Goal: Task Accomplishment & Management: Complete application form

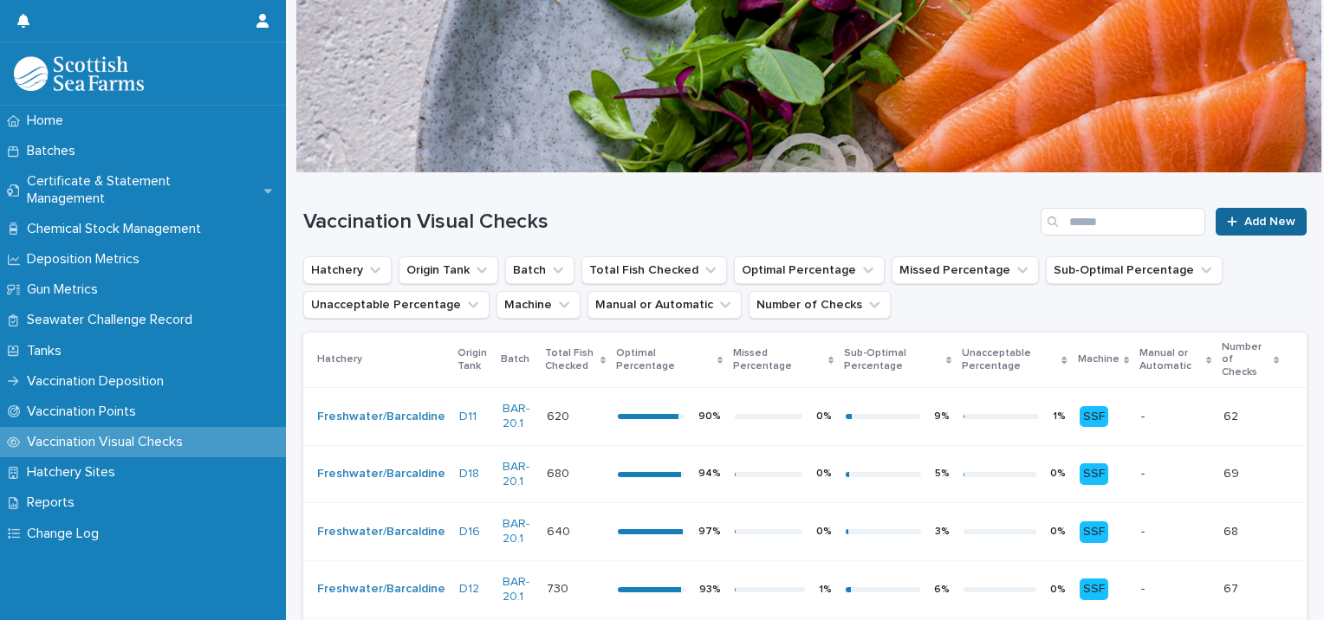
click at [1252, 211] on link "Add New" at bounding box center [1261, 222] width 91 height 28
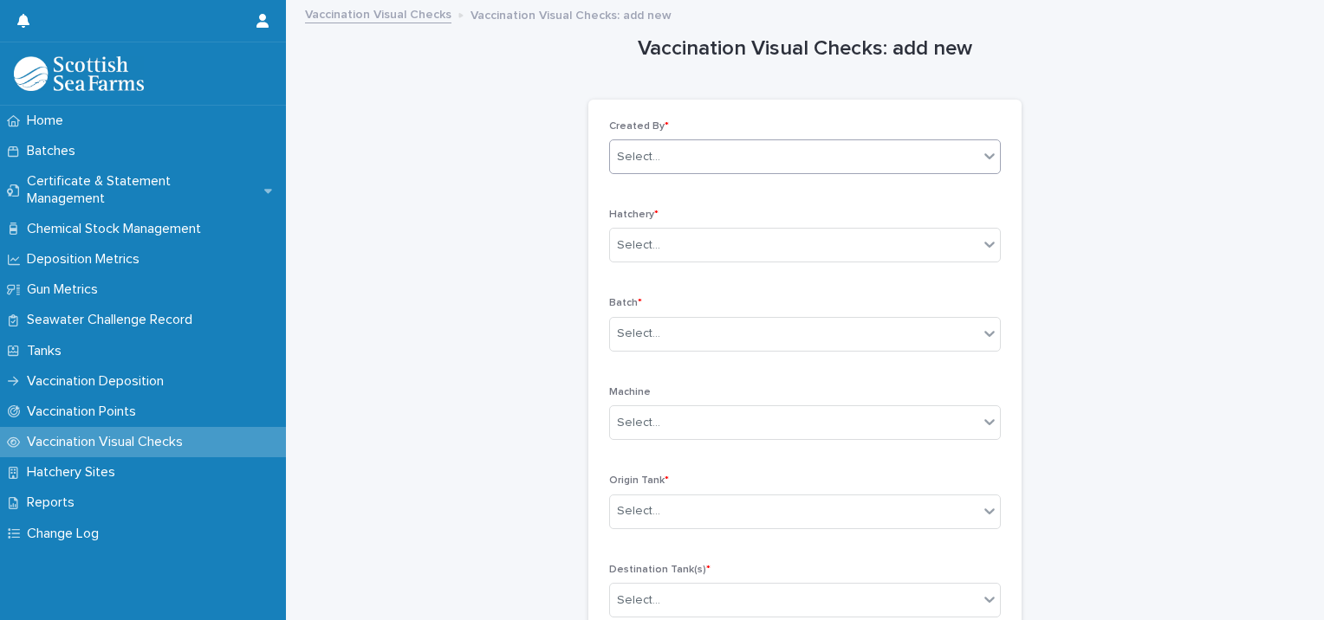
click at [699, 153] on div "Select..." at bounding box center [794, 157] width 368 height 29
click at [707, 192] on div "[PERSON_NAME]" at bounding box center [798, 189] width 390 height 30
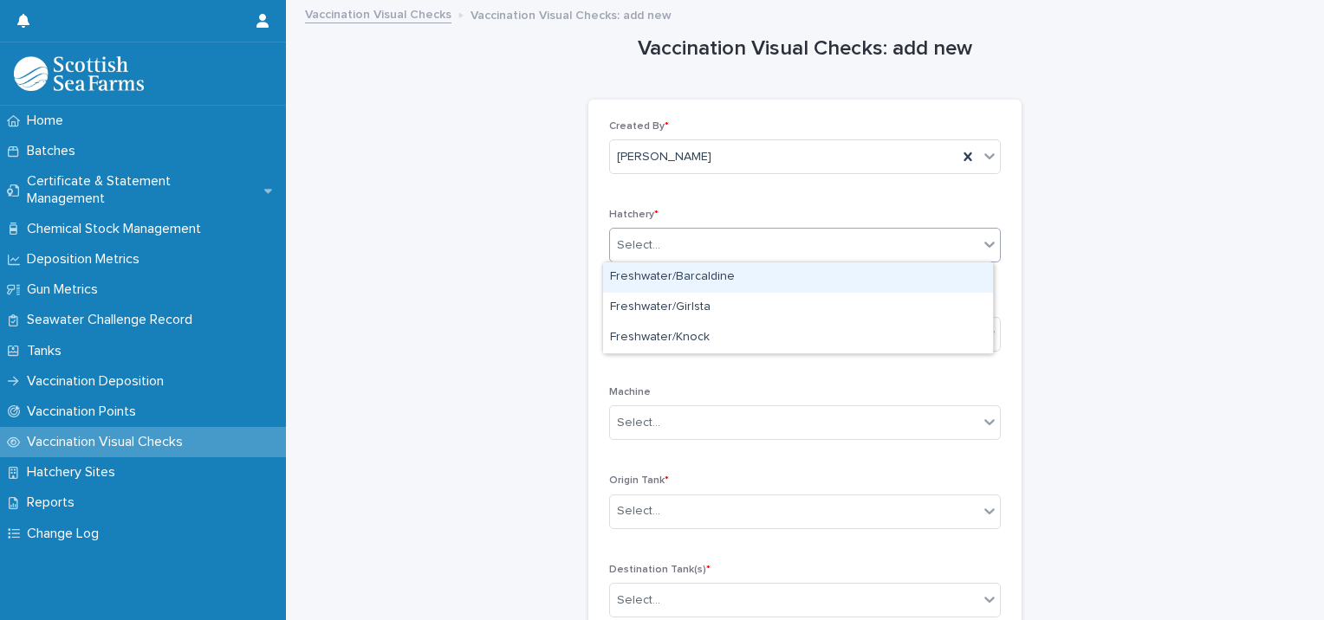
click at [650, 249] on div "Select..." at bounding box center [638, 246] width 43 height 18
click at [668, 274] on div "Freshwater/Barcaldine" at bounding box center [798, 278] width 390 height 30
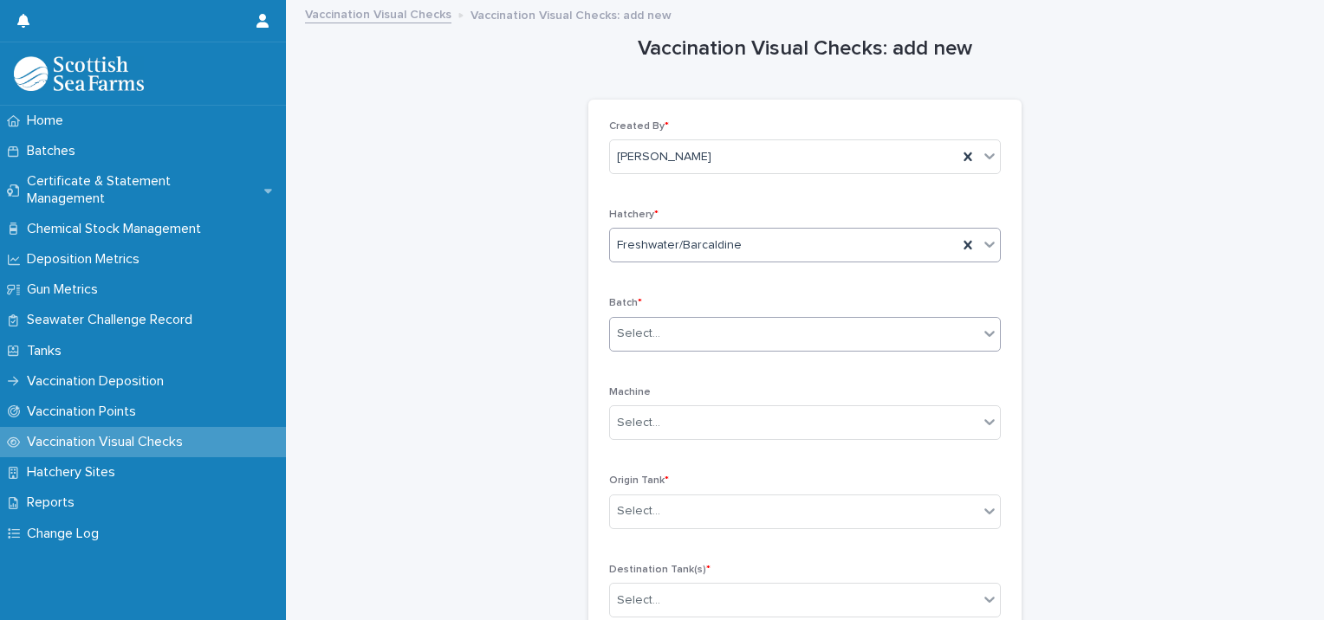
click at [632, 335] on div "Select..." at bounding box center [638, 334] width 43 height 18
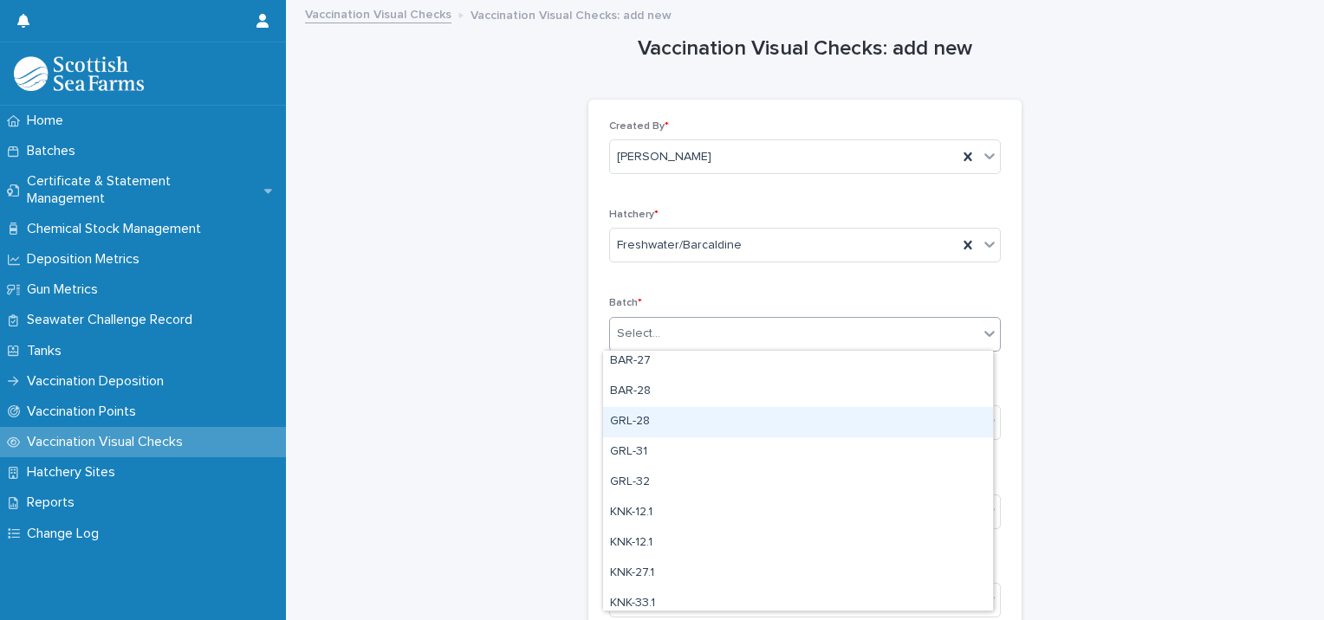
click at [644, 419] on div "GRL-28" at bounding box center [798, 422] width 390 height 30
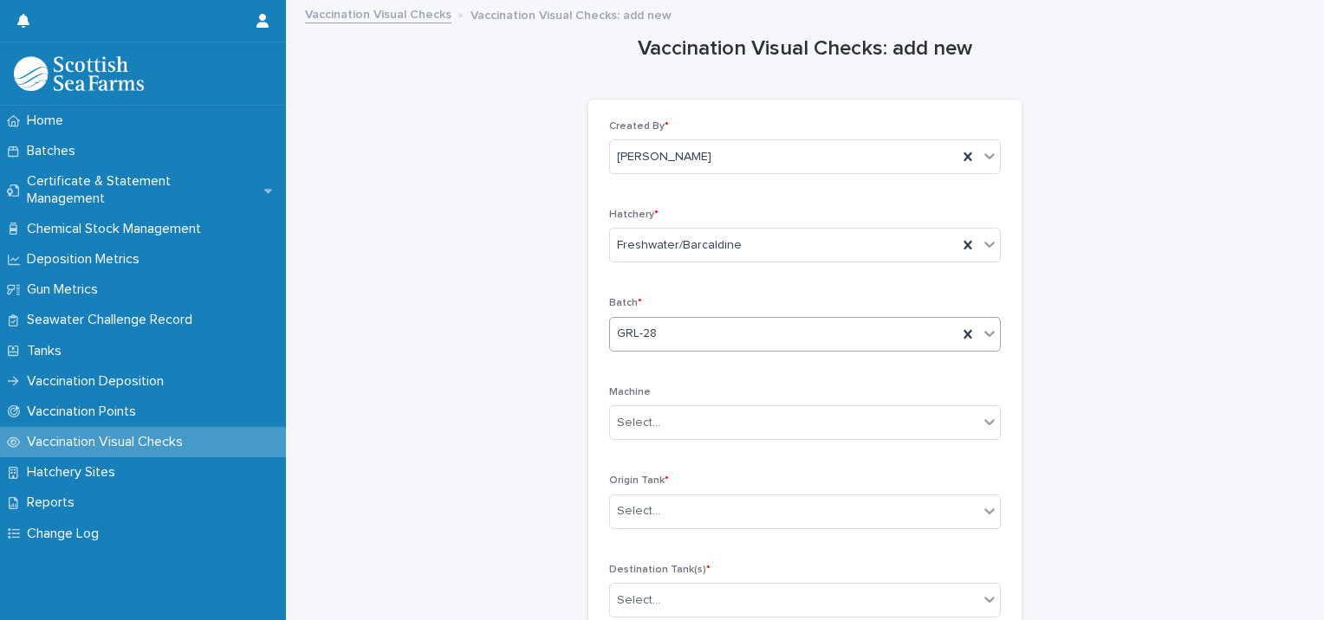
click at [718, 334] on div "GRL-28" at bounding box center [784, 334] width 348 height 29
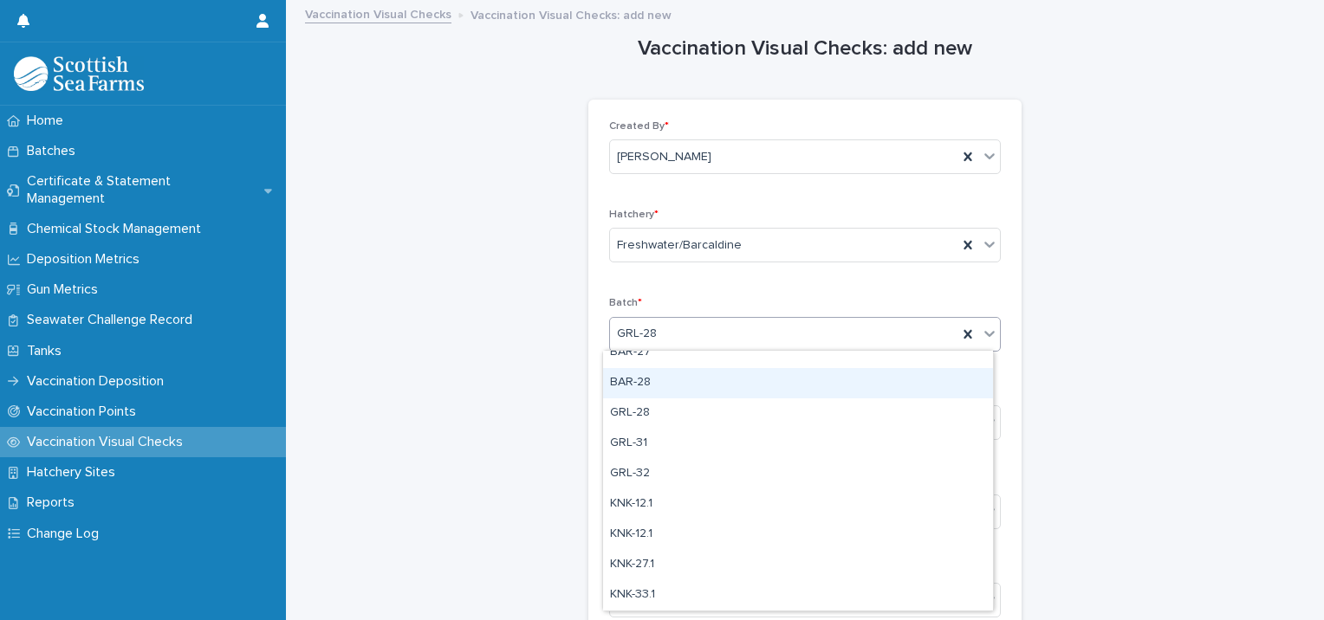
click at [645, 380] on div "BAR-28" at bounding box center [798, 383] width 390 height 30
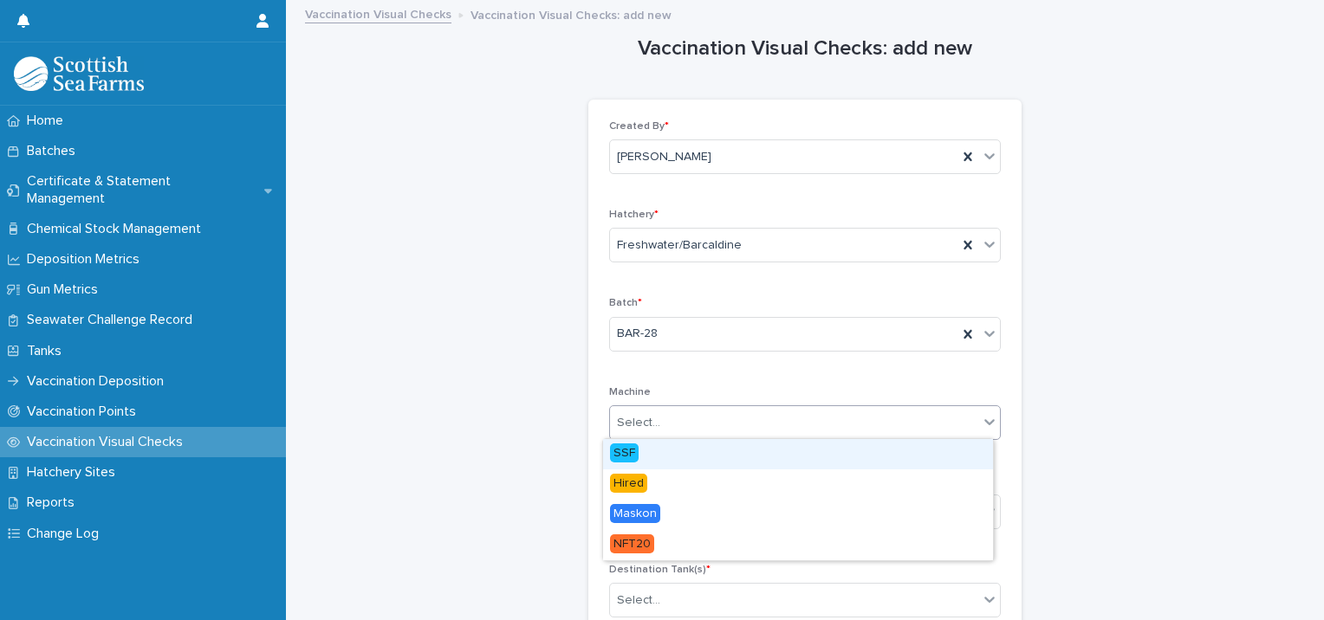
click at [634, 421] on div "Select..." at bounding box center [638, 423] width 43 height 18
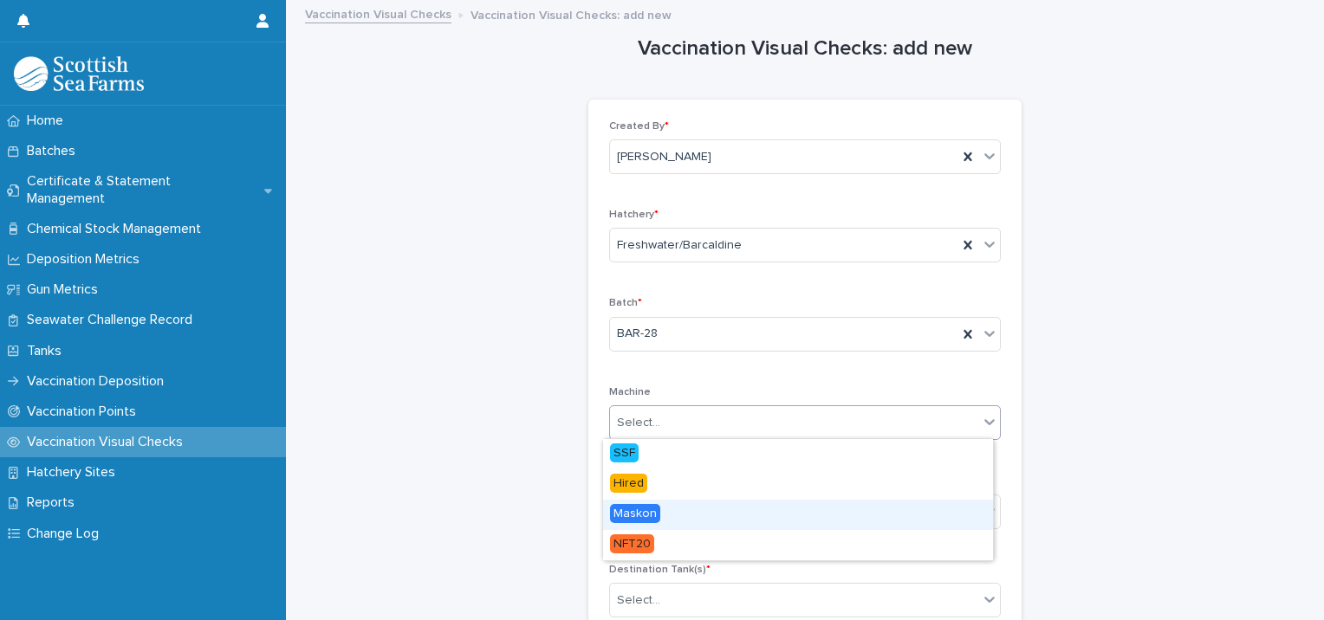
click at [633, 520] on span "Maskon" at bounding box center [635, 513] width 50 height 19
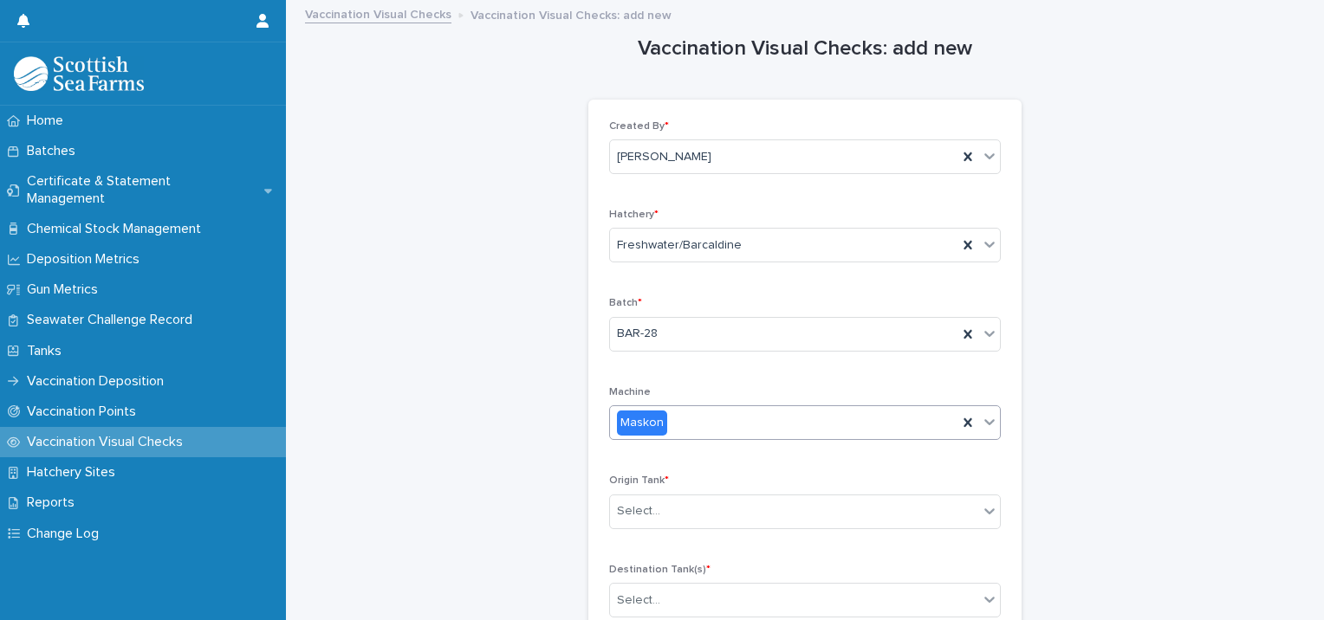
scroll to position [87, 0]
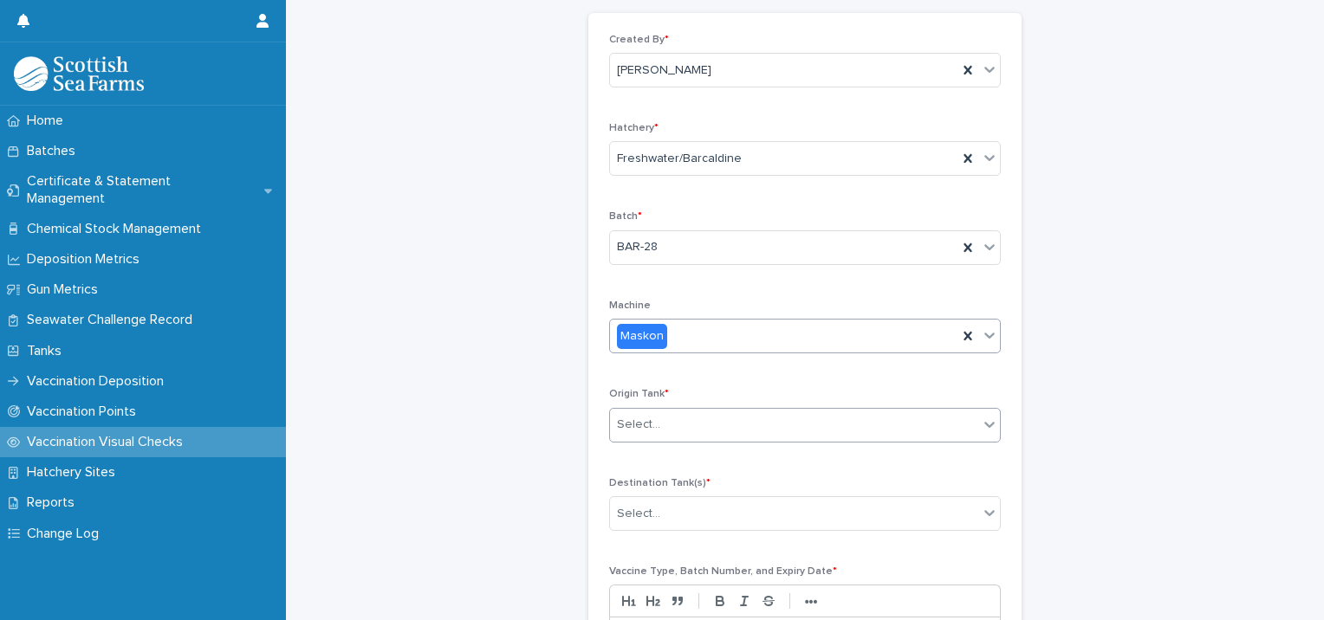
click at [634, 423] on div "Select..." at bounding box center [638, 425] width 43 height 18
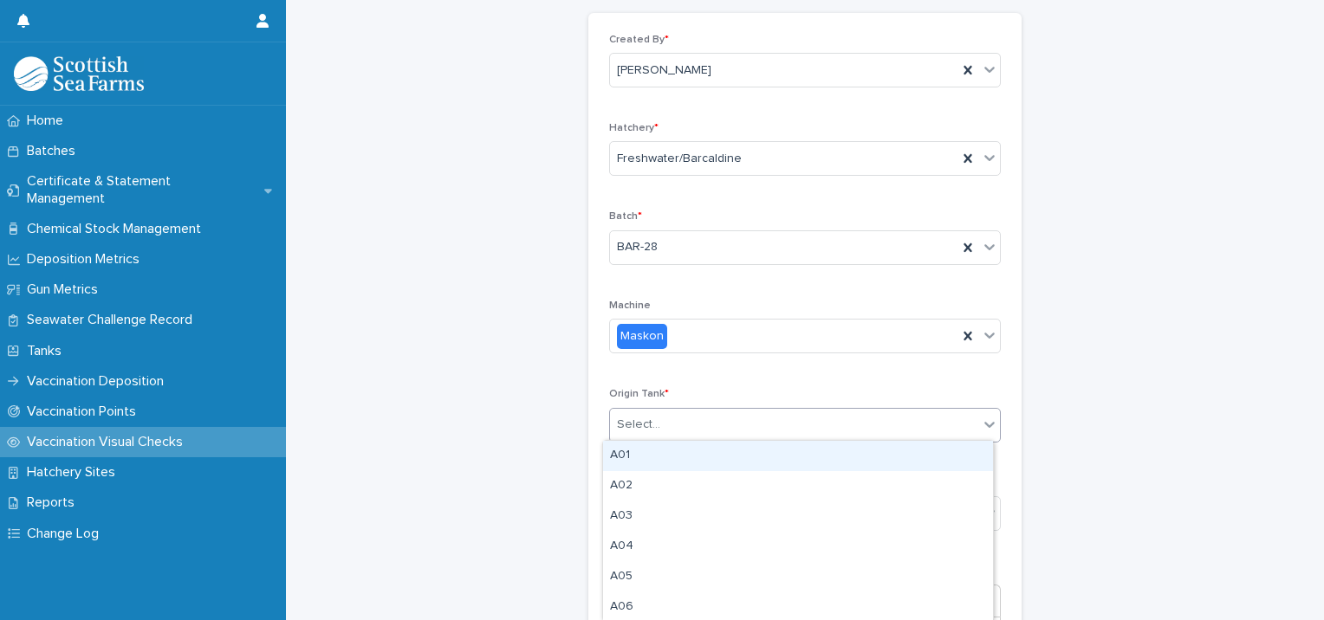
type input "*"
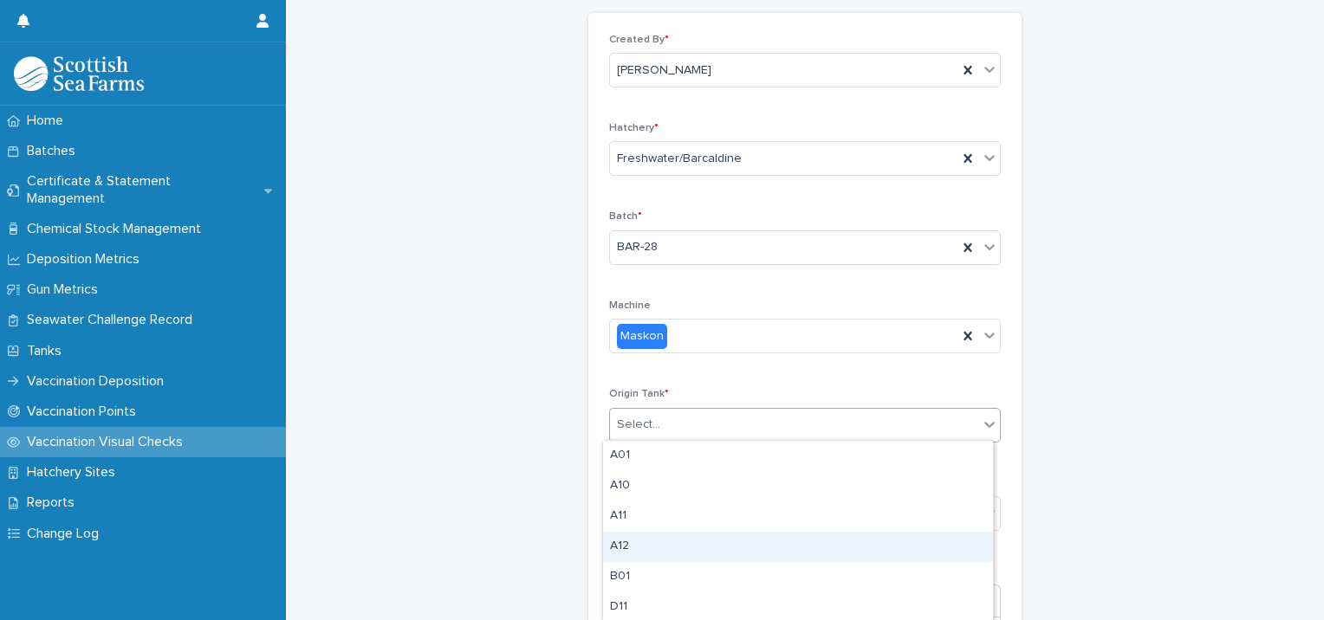
type input "*"
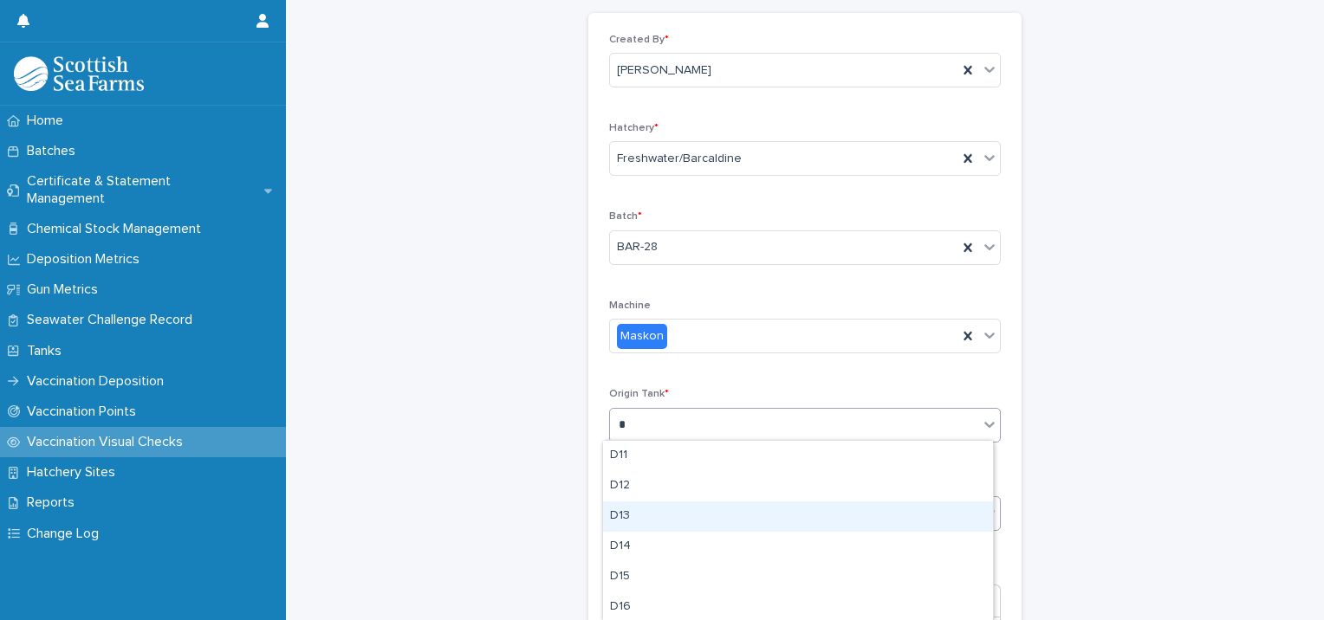
click at [650, 520] on div "D13" at bounding box center [798, 517] width 390 height 30
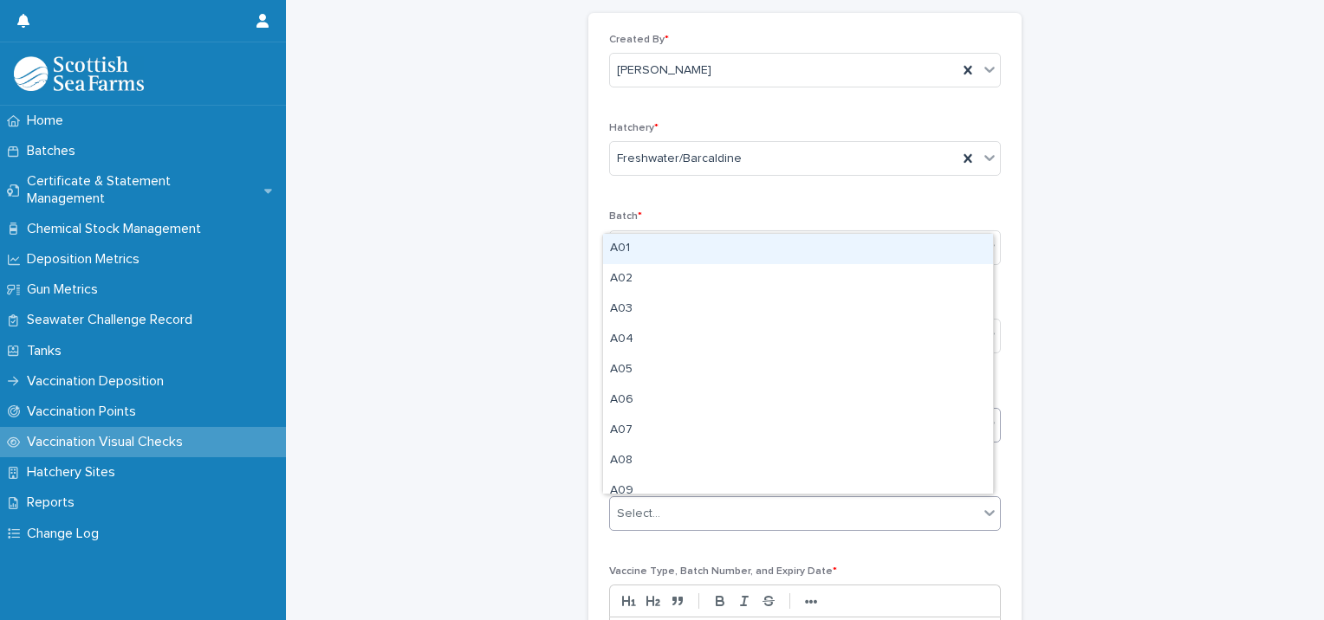
click at [659, 511] on div "Select..." at bounding box center [794, 514] width 368 height 29
type input "**"
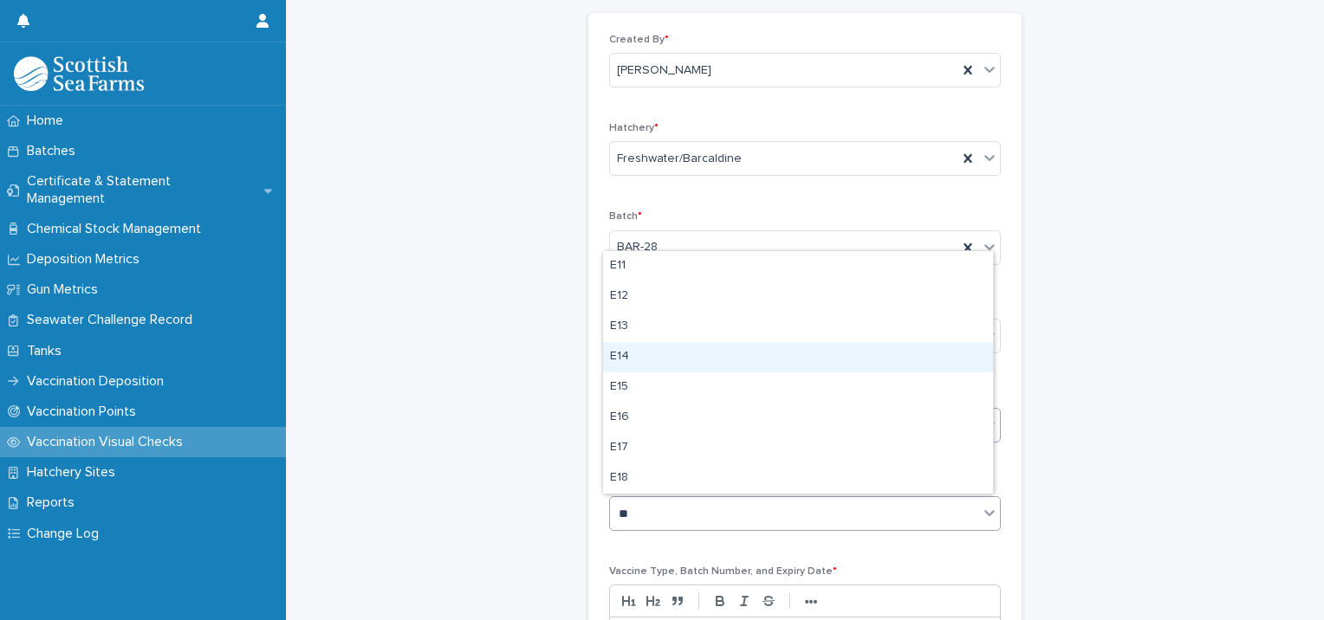
click at [634, 350] on div "E14" at bounding box center [798, 357] width 390 height 30
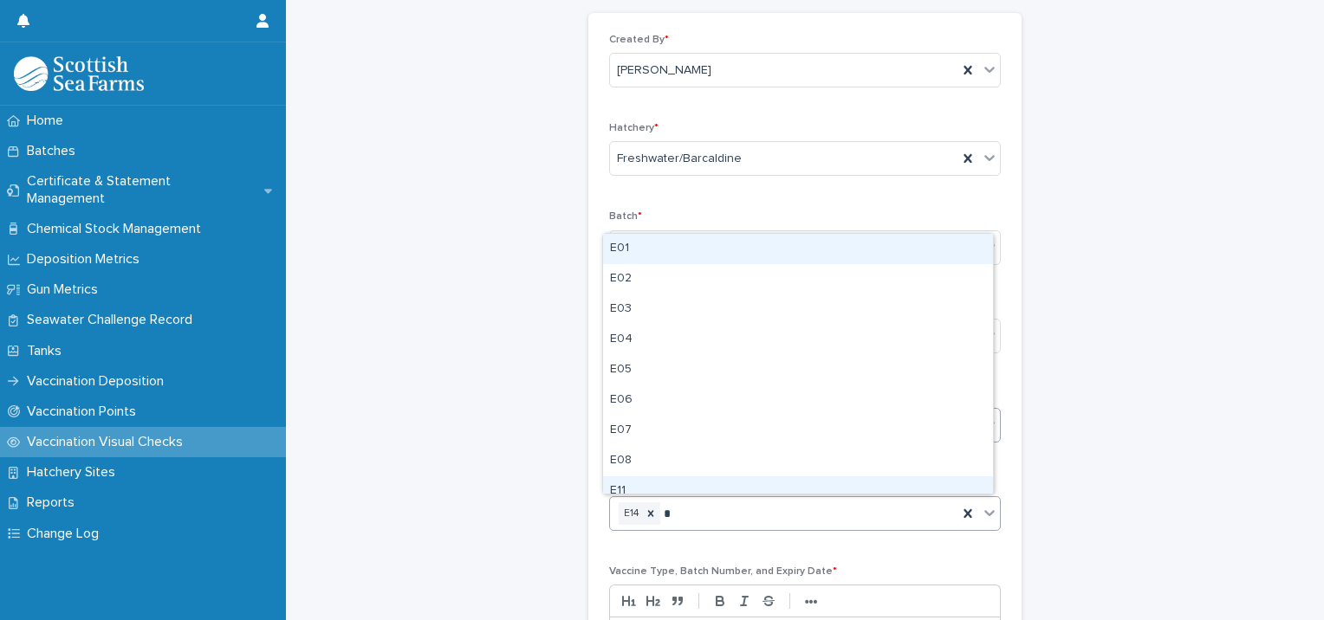
type input "**"
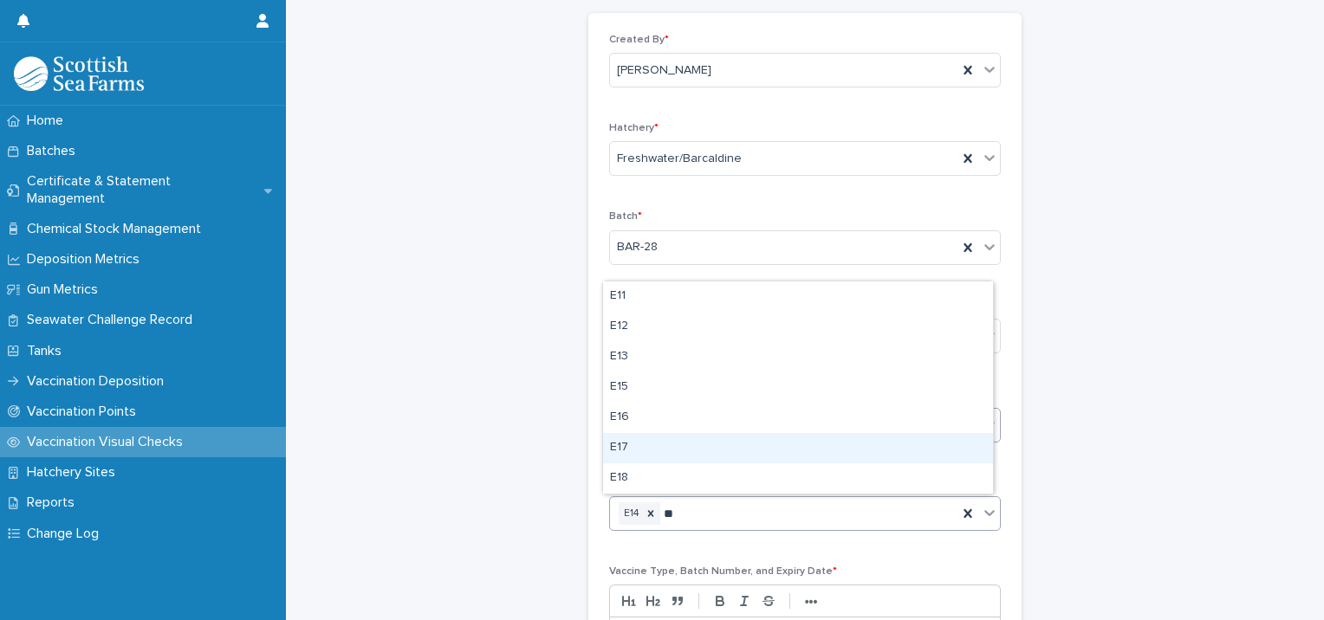
click at [640, 449] on div "E17" at bounding box center [798, 448] width 390 height 30
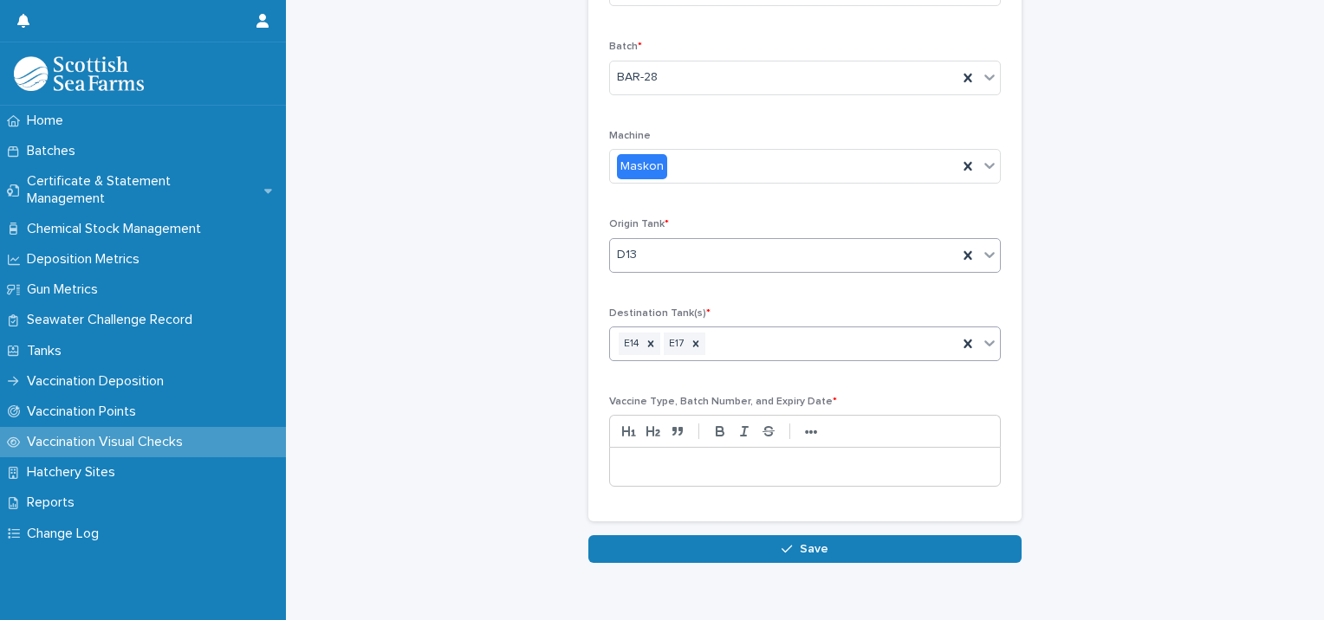
scroll to position [260, 0]
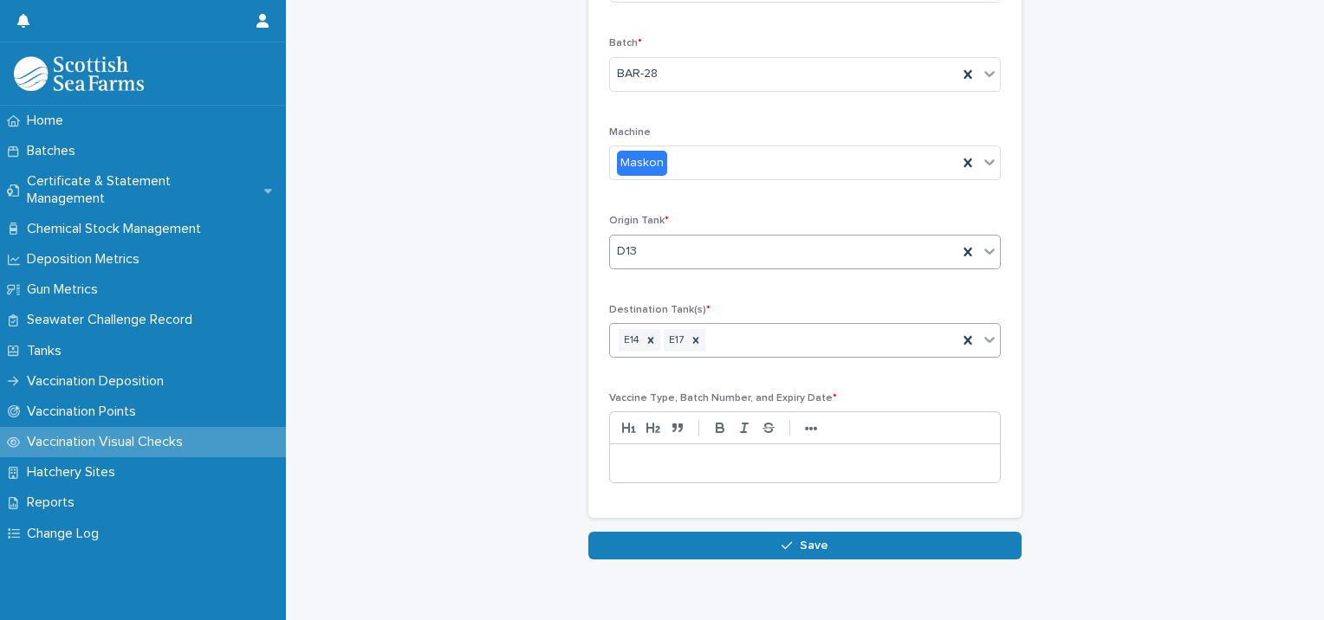
click at [673, 466] on p at bounding box center [805, 463] width 364 height 17
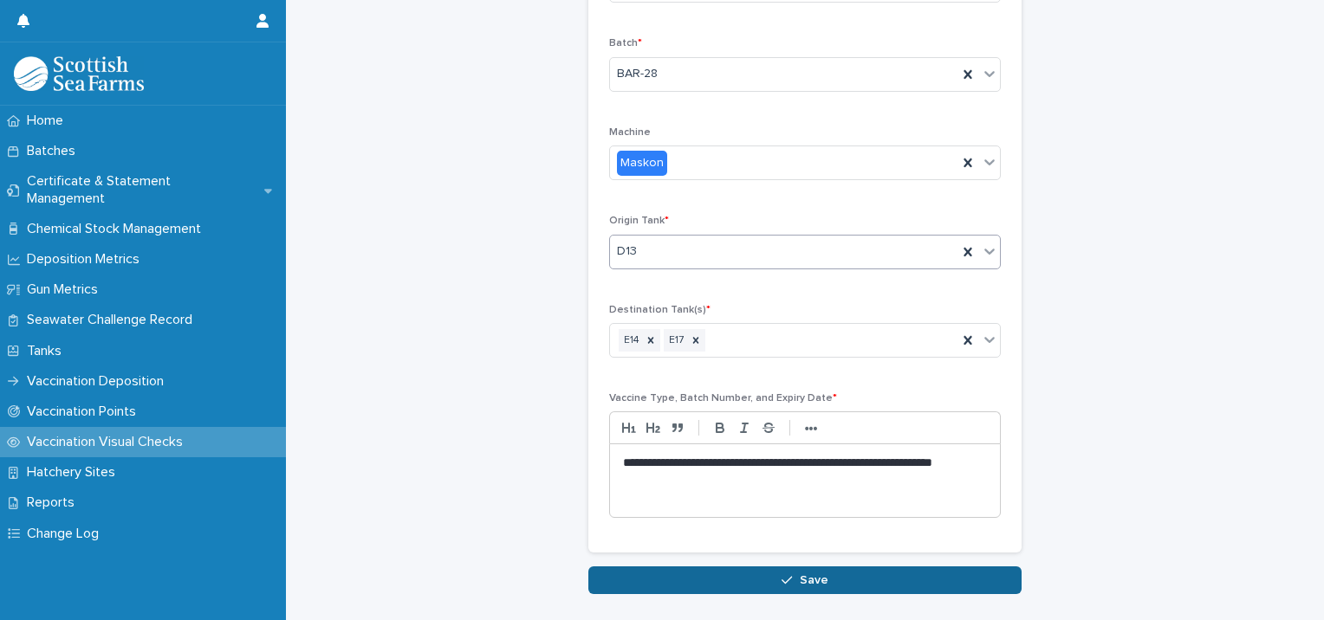
click at [842, 575] on button "Save" at bounding box center [804, 581] width 433 height 28
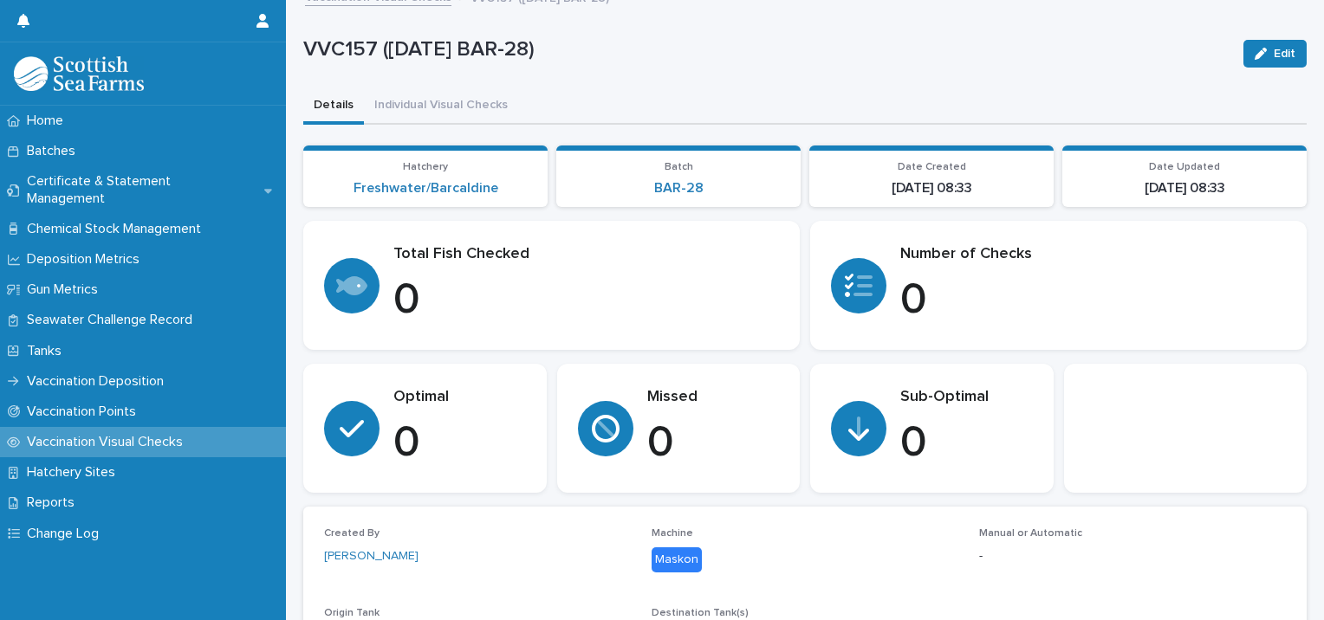
scroll to position [23, 0]
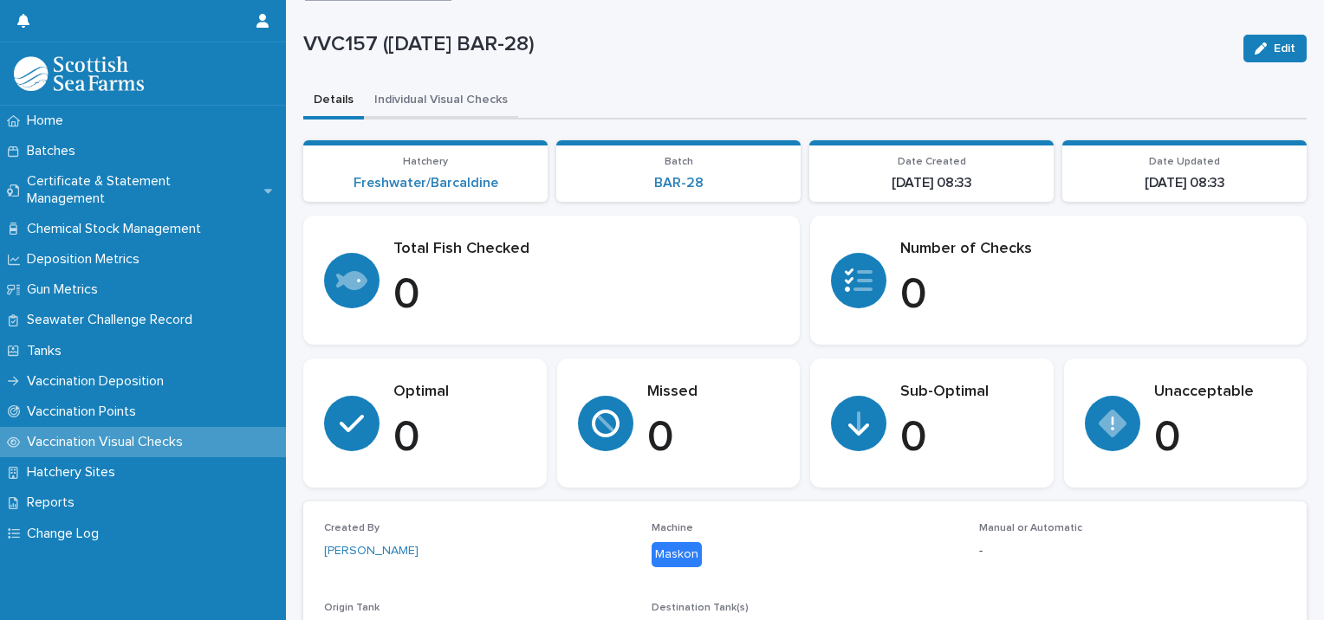
click at [455, 98] on div "**********" at bounding box center [805, 457] width 1004 height 956
